Goal: Task Accomplishment & Management: Use online tool/utility

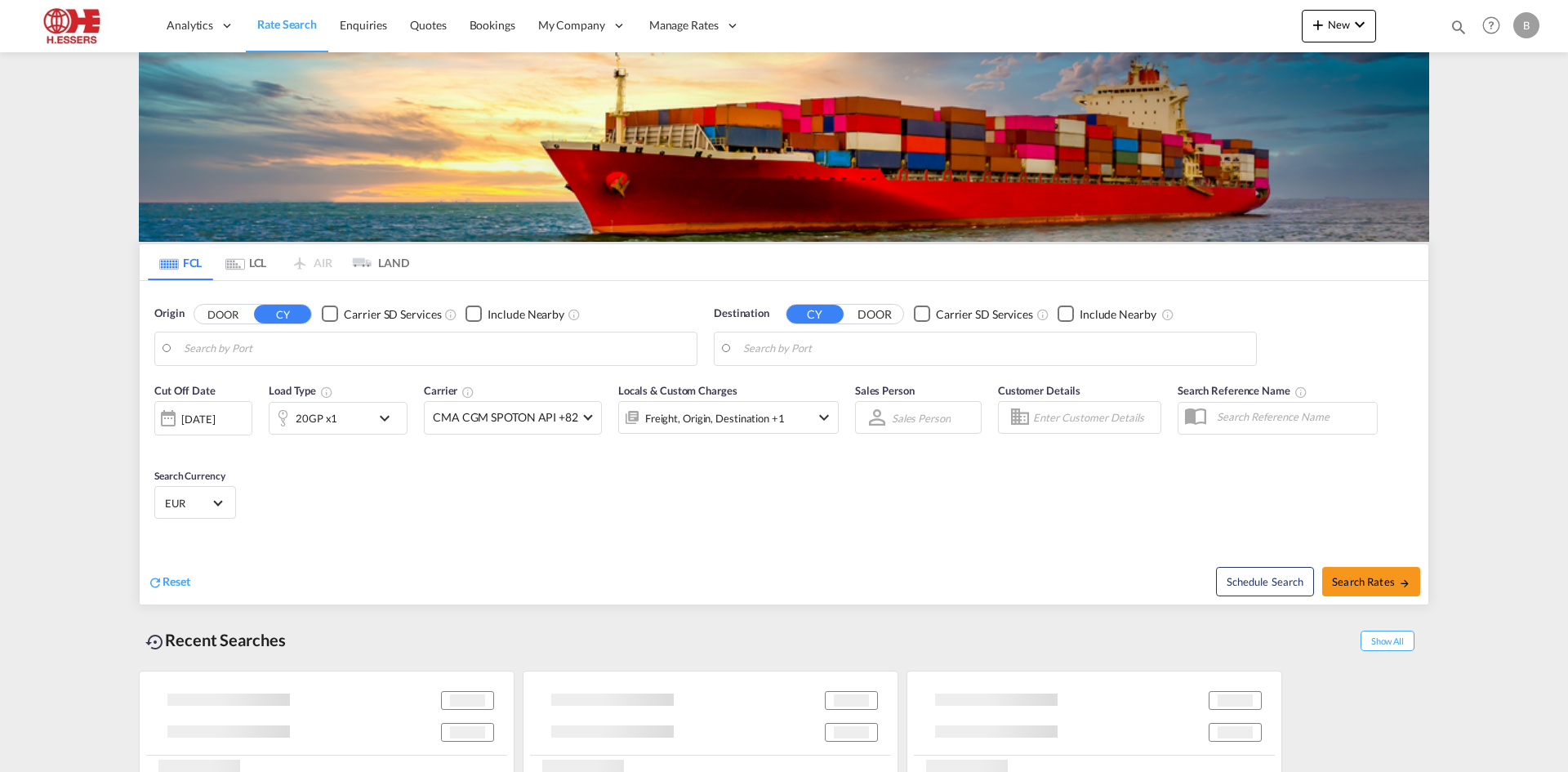
type input "[GEOGRAPHIC_DATA], BEANR"
type input "[GEOGRAPHIC_DATA], [GEOGRAPHIC_DATA], [GEOGRAPHIC_DATA]"
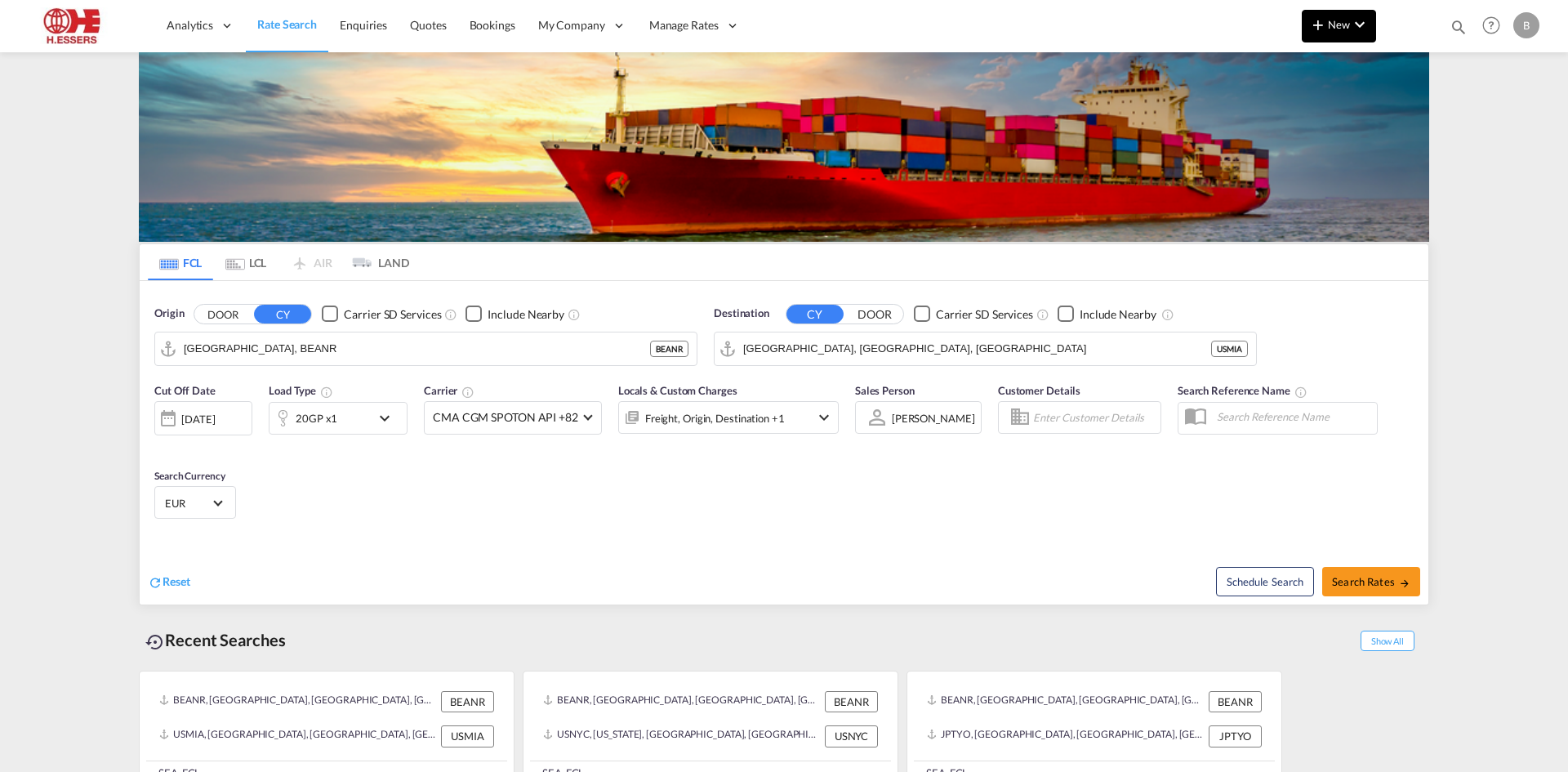
click at [1355, 35] on button "New" at bounding box center [1339, 26] width 75 height 33
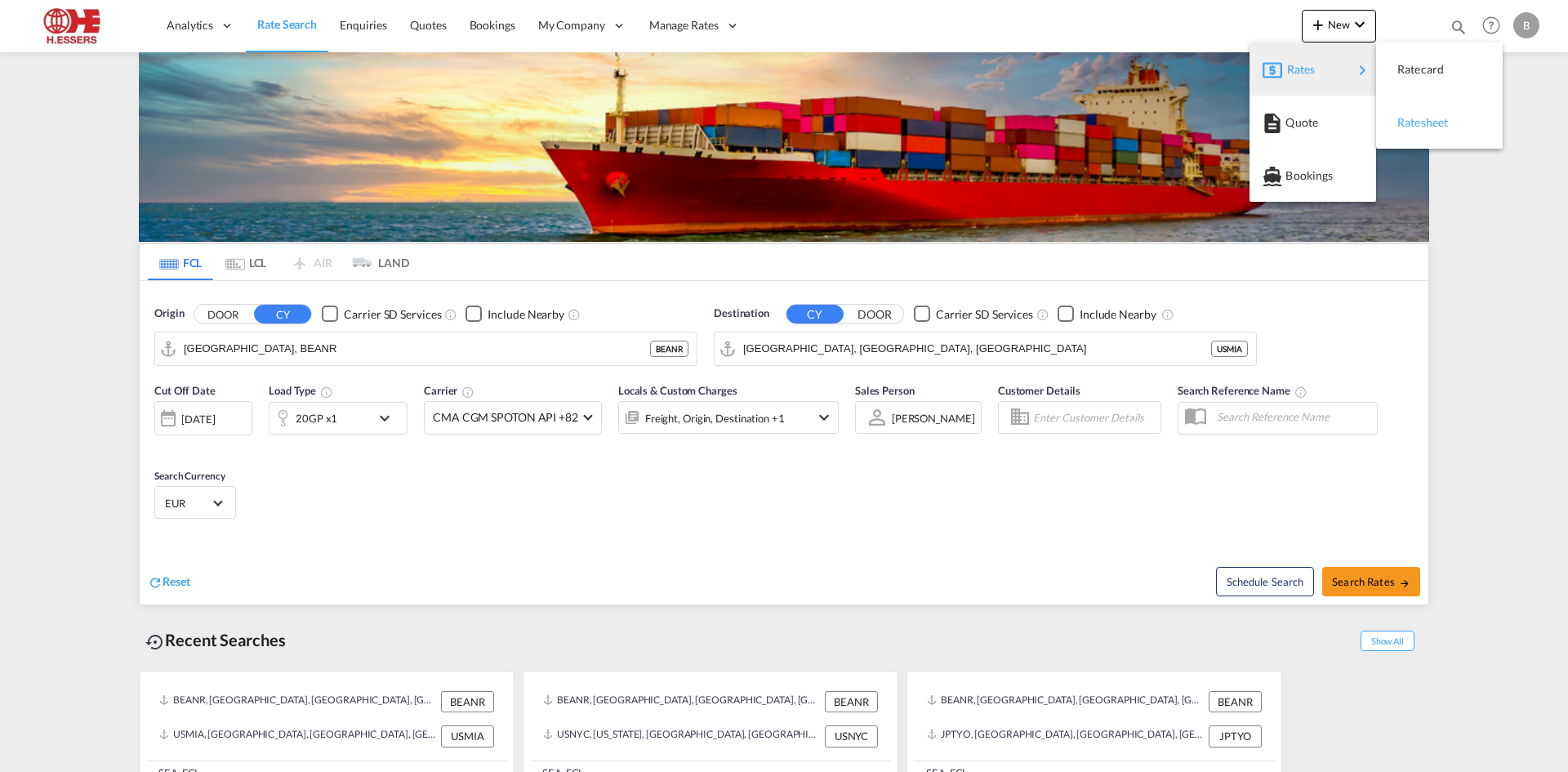
click at [1430, 133] on div "Ratesheet" at bounding box center [1427, 122] width 61 height 41
